Goal: Information Seeking & Learning: Find specific fact

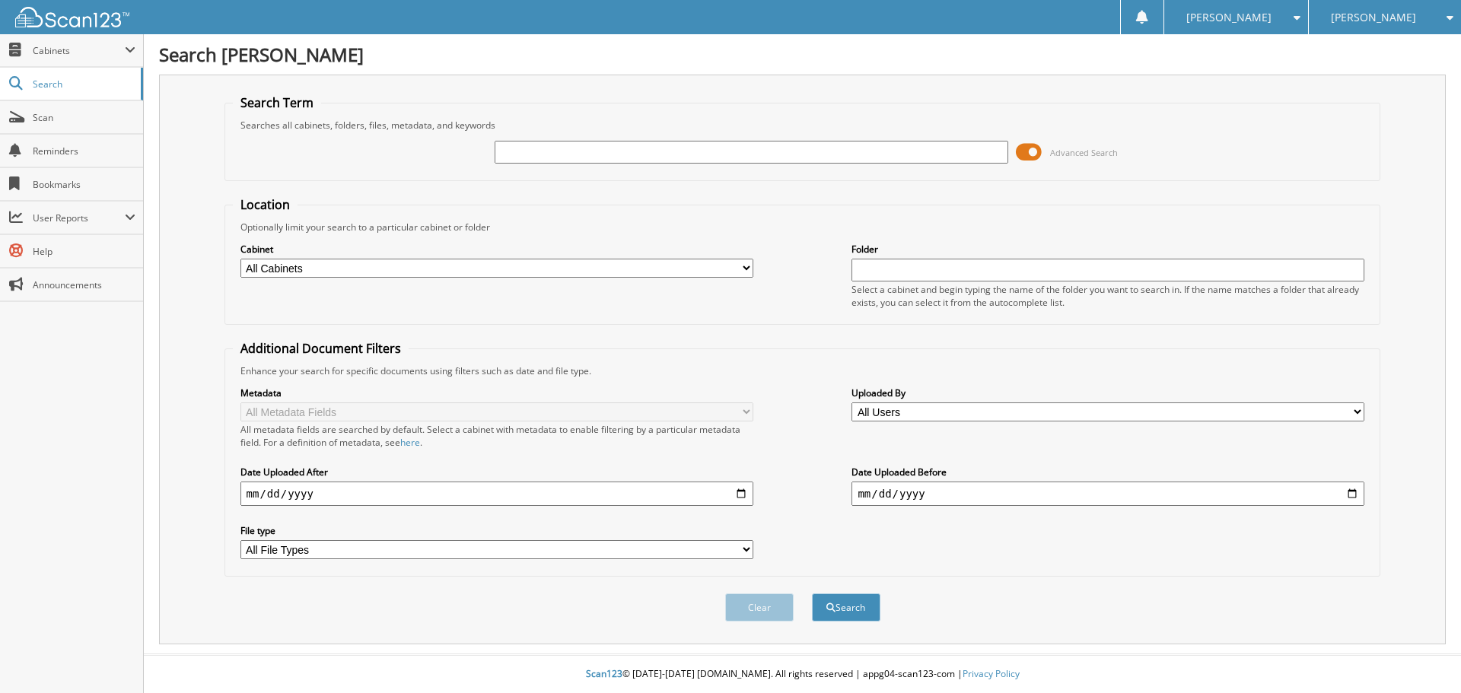
click at [543, 150] on input "text" at bounding box center [751, 152] width 513 height 23
type input "american express"
click at [568, 266] on select "All Cabinets ACCOUNTS PAYABLE AM SERVICE CAR DEALS FCTP AGREEMENTS PARTS SERVIC…" at bounding box center [496, 268] width 513 height 19
select select "21273"
click at [240, 259] on select "All Cabinets ACCOUNTS PAYABLE AM SERVICE CAR DEALS FCTP AGREEMENTS PARTS SERVIC…" at bounding box center [496, 268] width 513 height 19
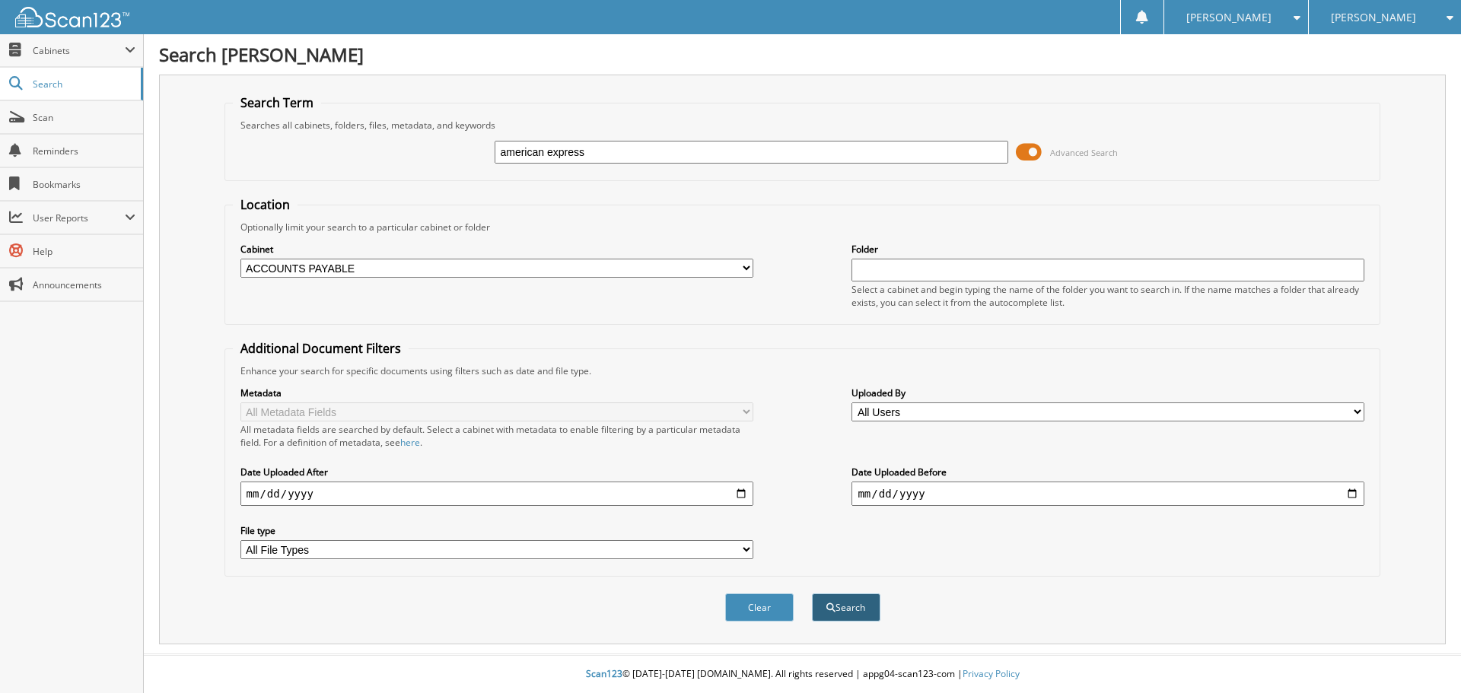
click at [855, 608] on button "Search" at bounding box center [846, 608] width 68 height 28
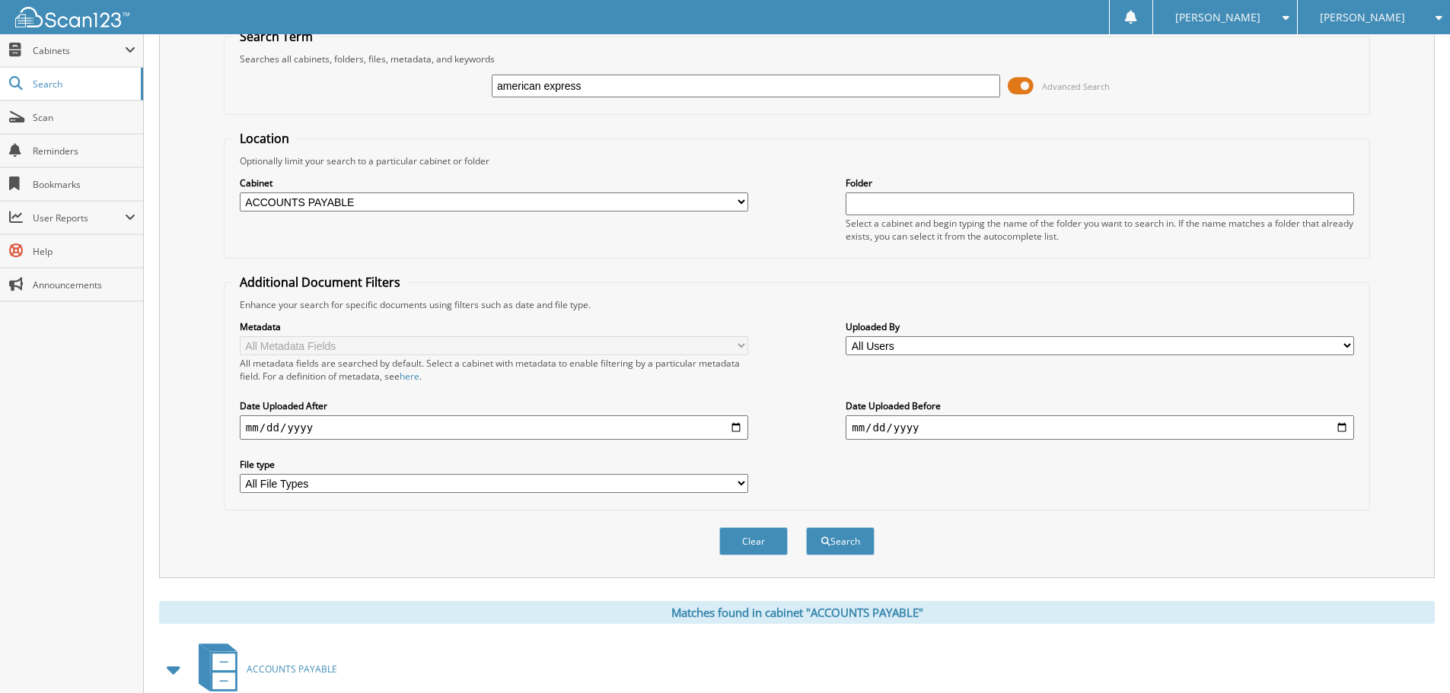
scroll to position [235, 0]
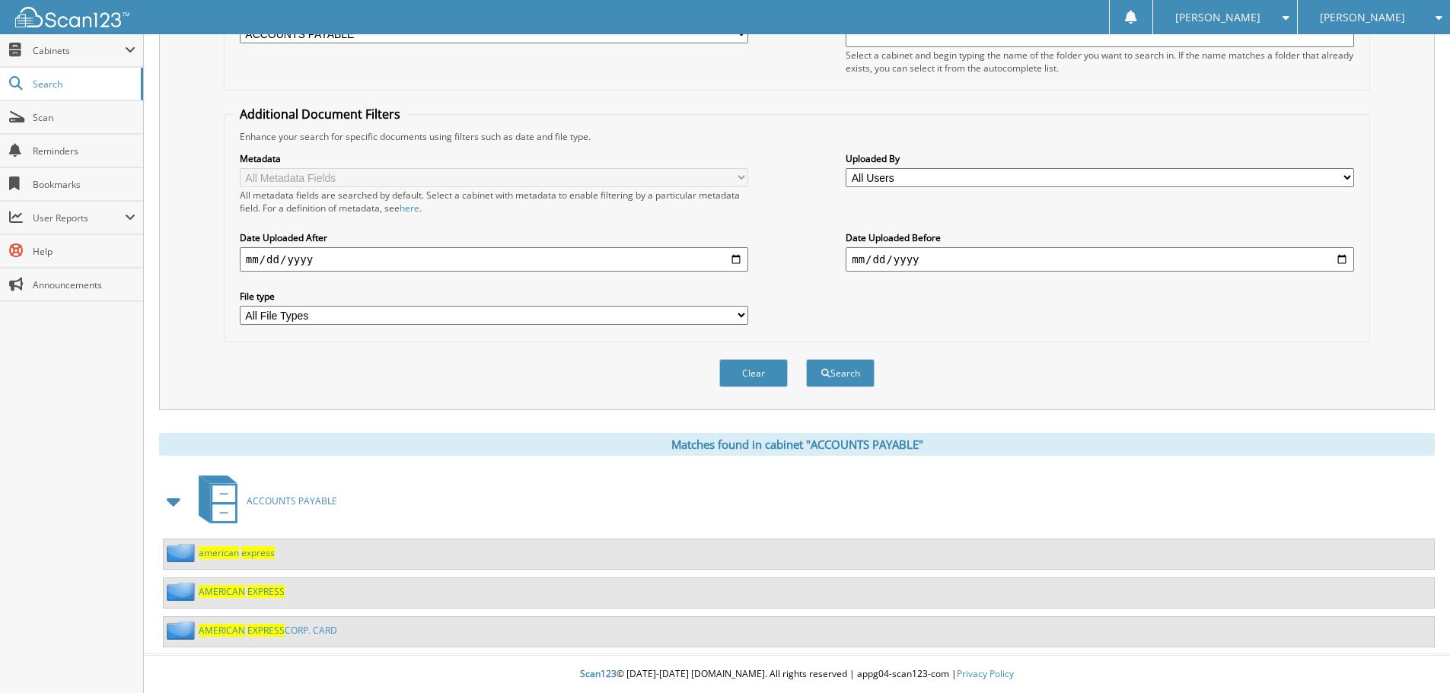
click at [223, 629] on span "AMERICAN" at bounding box center [222, 630] width 46 height 13
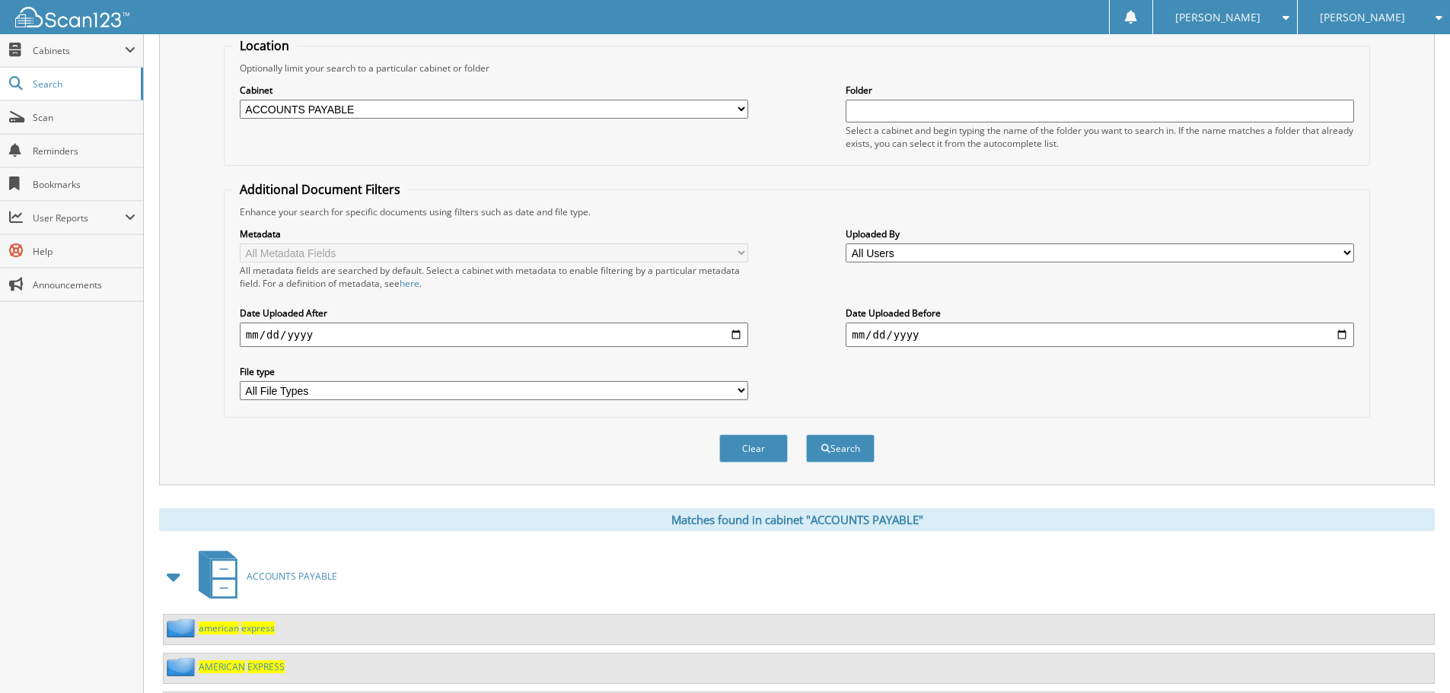
scroll to position [235, 0]
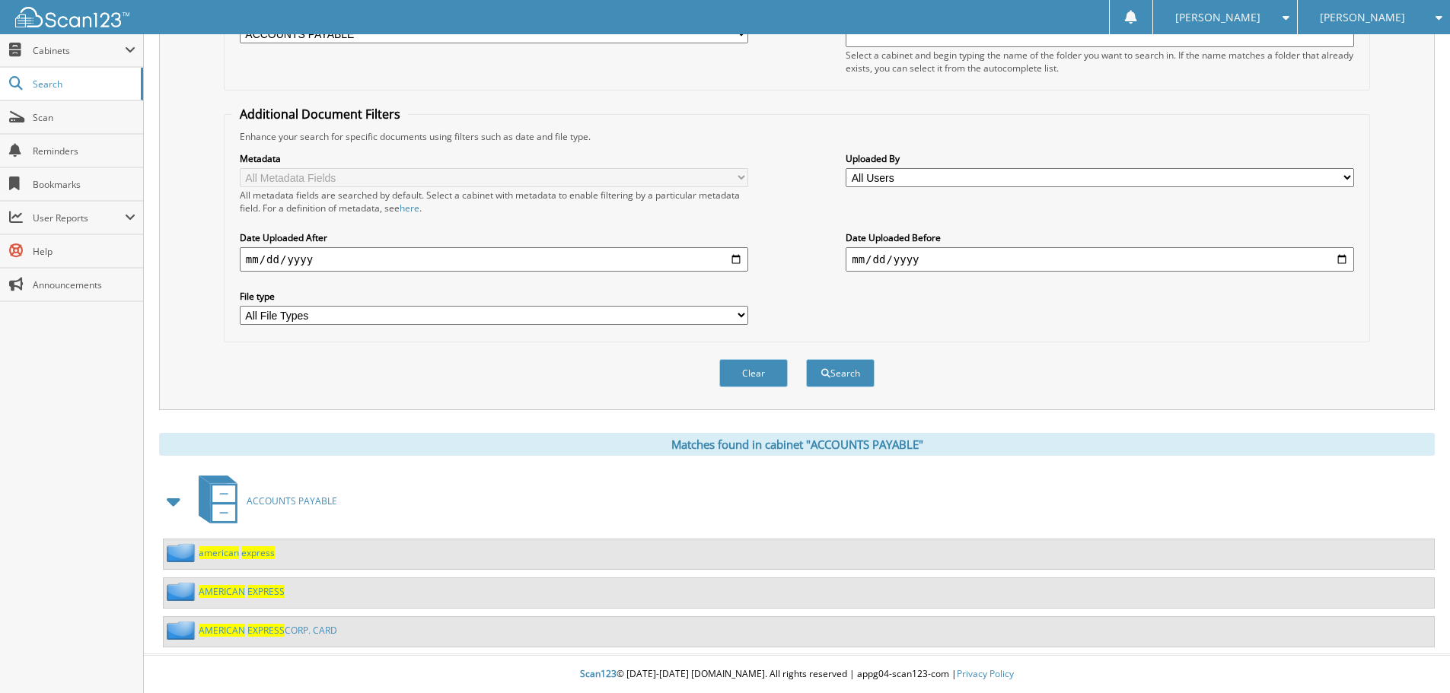
click at [238, 591] on span "AMERICAN" at bounding box center [222, 591] width 46 height 13
